Goal: Task Accomplishment & Management: Complete application form

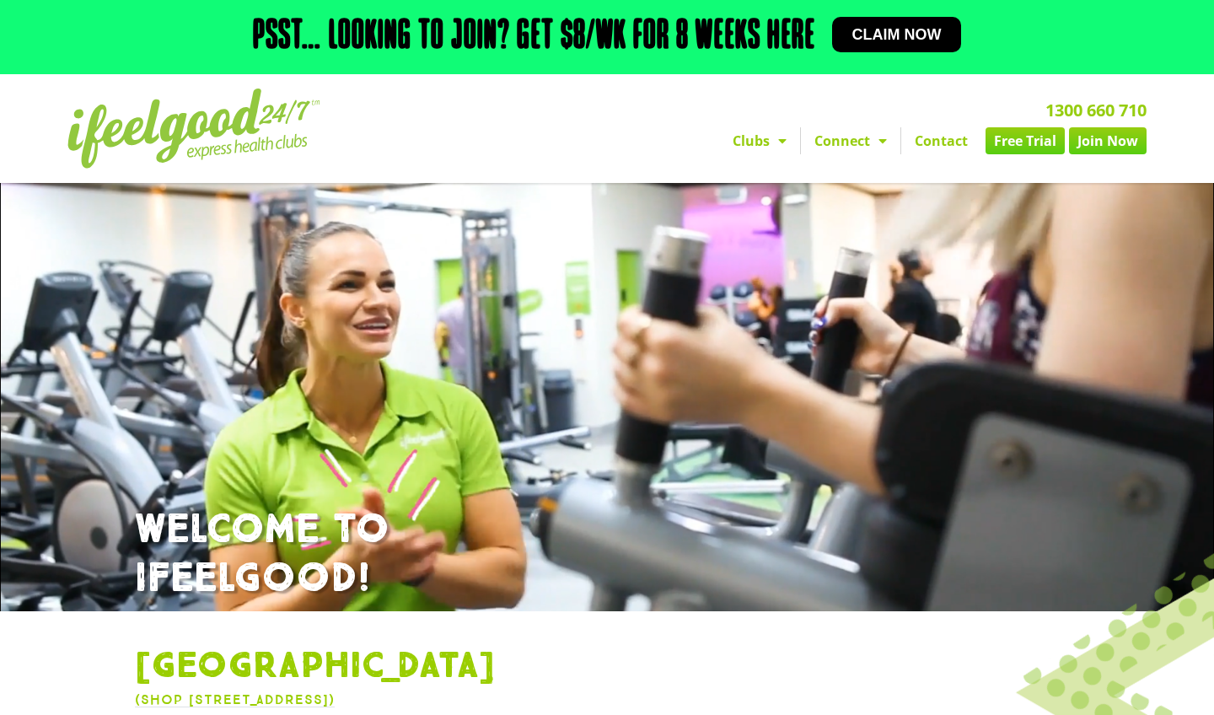
click at [1017, 154] on link "Free Trial" at bounding box center [1024, 140] width 79 height 27
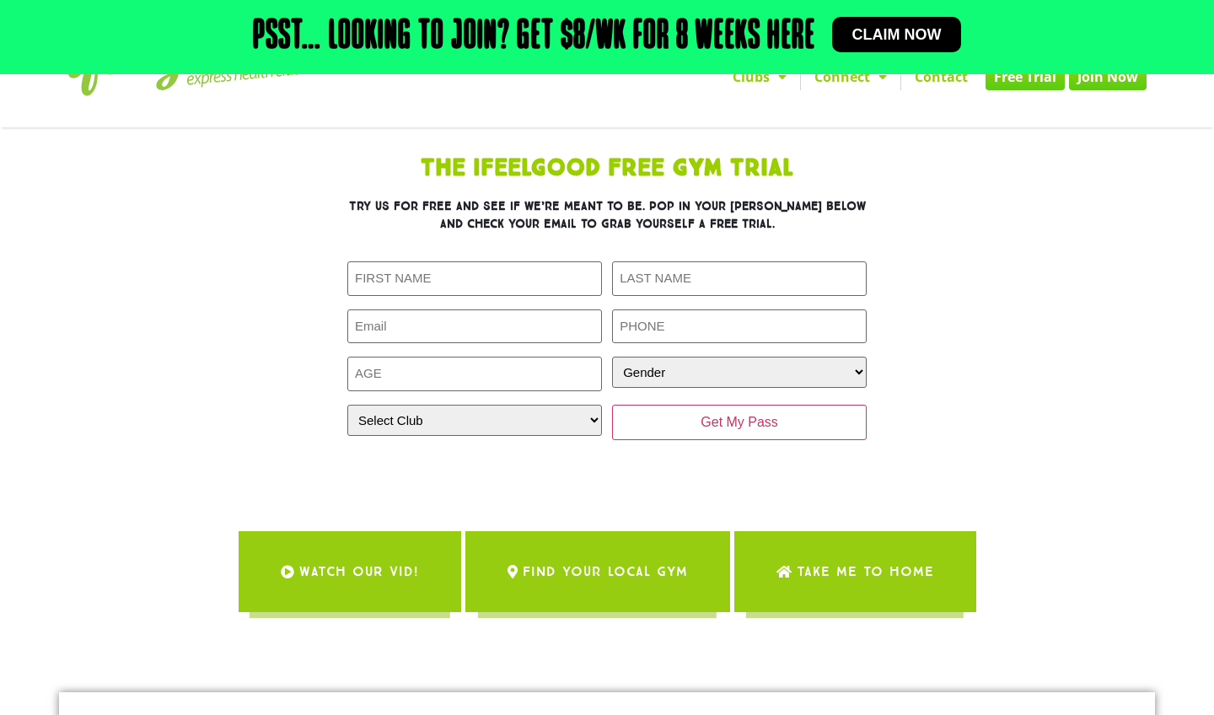
scroll to position [78, 0]
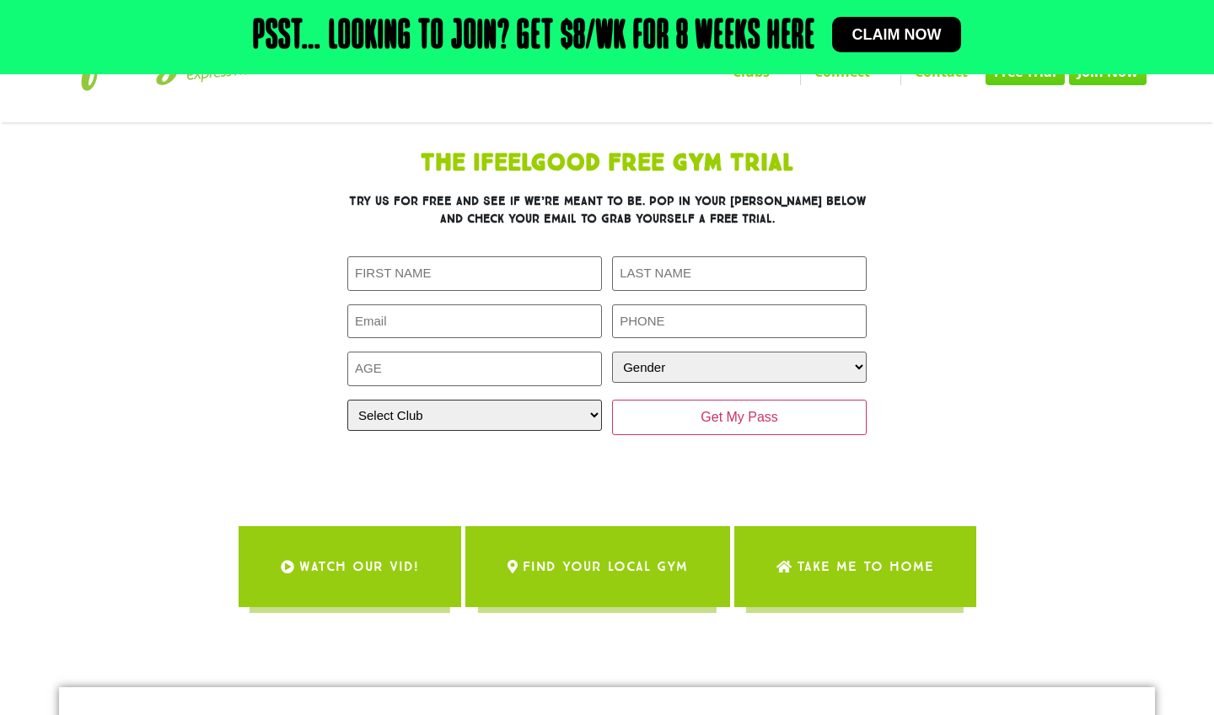
select select "[GEOGRAPHIC_DATA]"
type input "Stacey"
type input "Rose"
type input "Anthonymann115@gmail.com"
type input "0411530921"
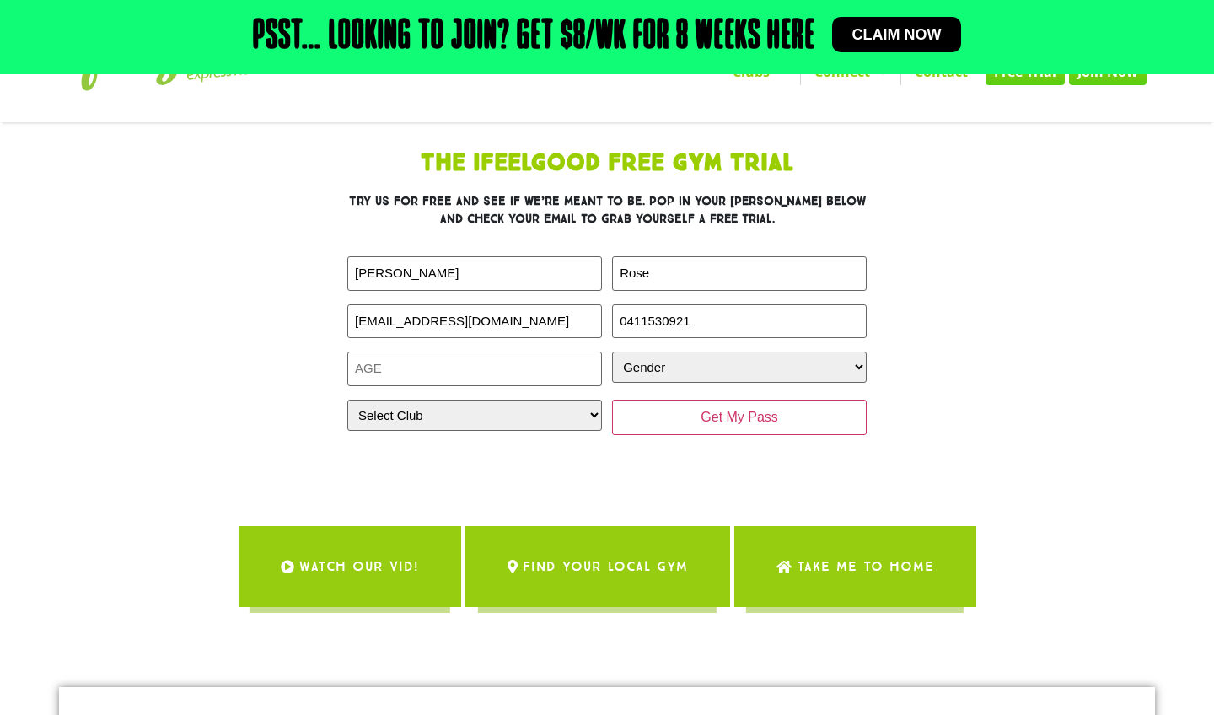
click at [963, 400] on div "The IfeelGood Free Gym Trial Try us for free and see if we’re meant to be. Pop …" at bounding box center [607, 309] width 759 height 332
click at [550, 386] on input "Age (Required)" at bounding box center [474, 368] width 255 height 35
type input "34"
select select "Female"
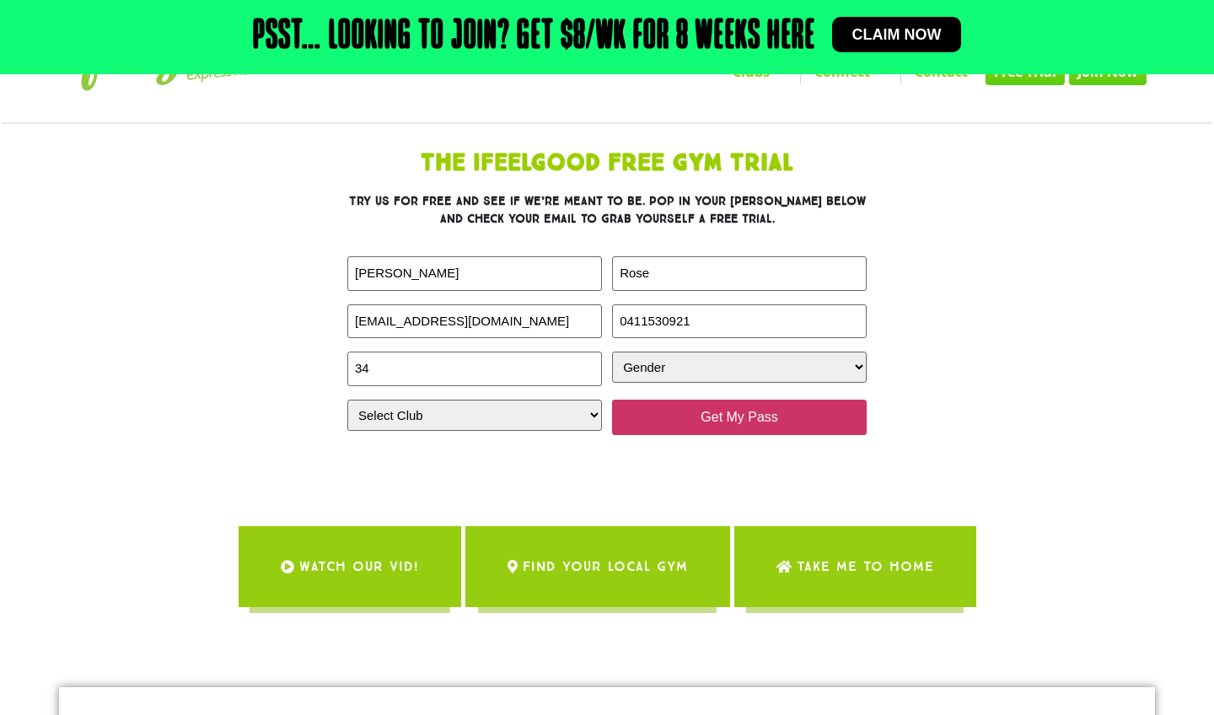
click at [732, 435] on input "Get My Pass" at bounding box center [739, 417] width 255 height 35
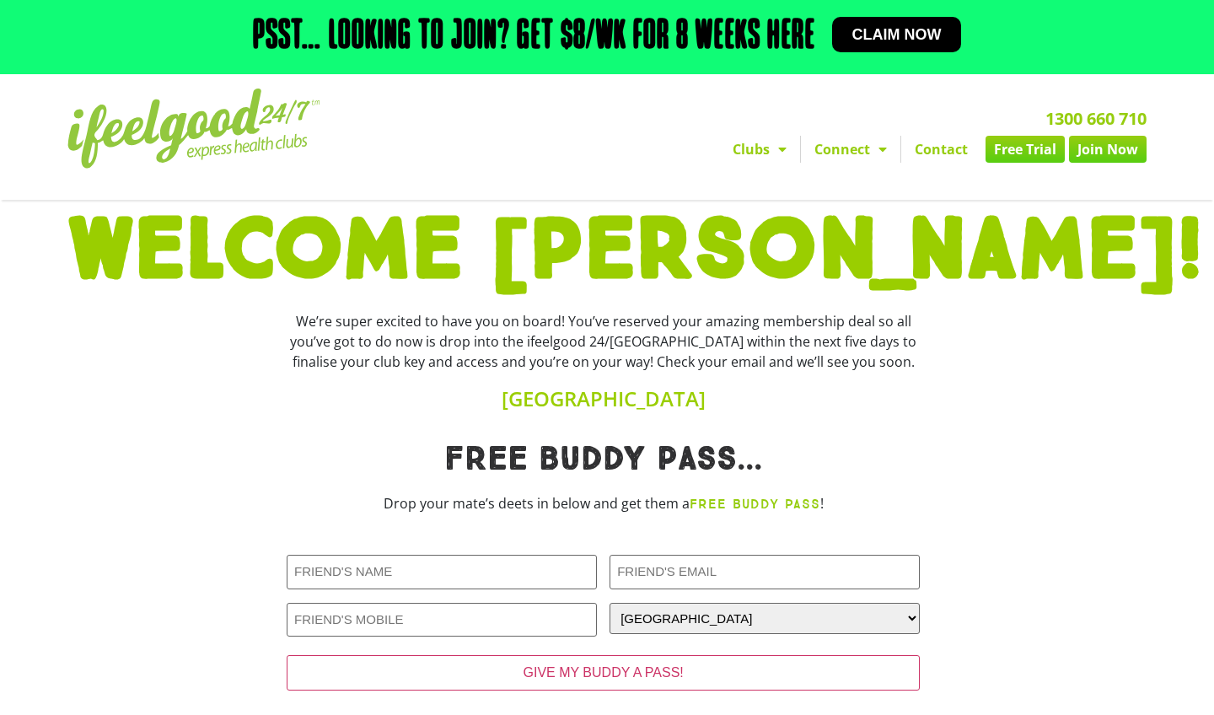
click at [1022, 163] on link "Free Trial" at bounding box center [1024, 149] width 79 height 27
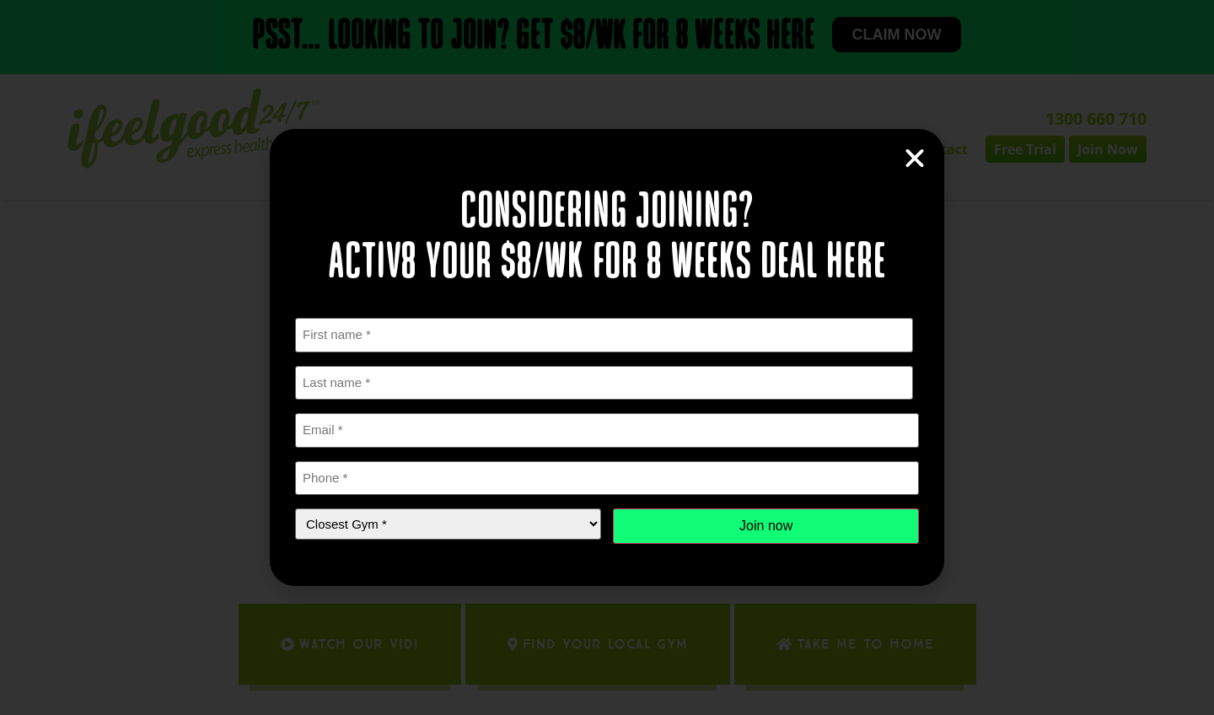
click at [915, 157] on icon "Close" at bounding box center [914, 158] width 25 height 25
